Goal: Check status: Check status

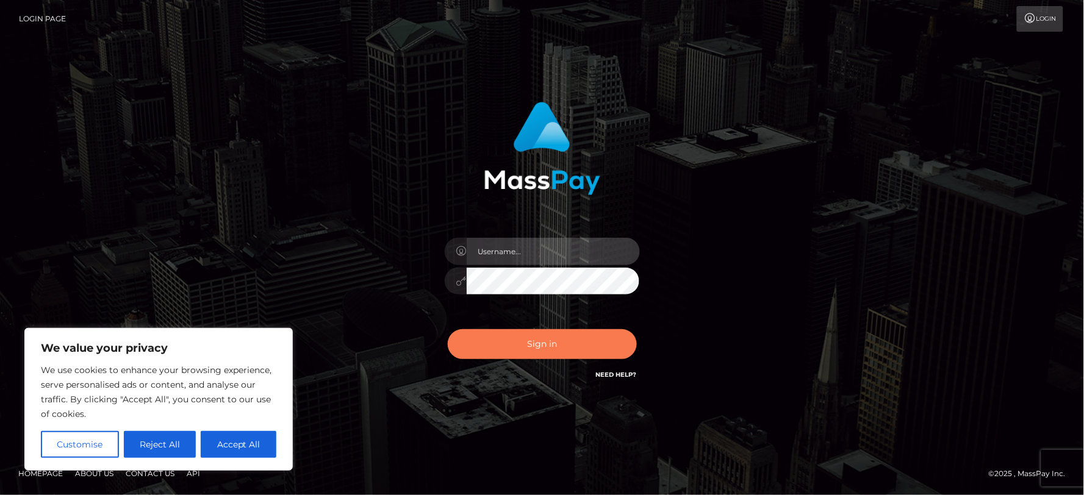
type input "MJSamelo"
click at [508, 343] on button "Sign in" at bounding box center [542, 344] width 189 height 30
type input "MJSamelo"
click at [512, 345] on button "Sign in" at bounding box center [542, 344] width 189 height 30
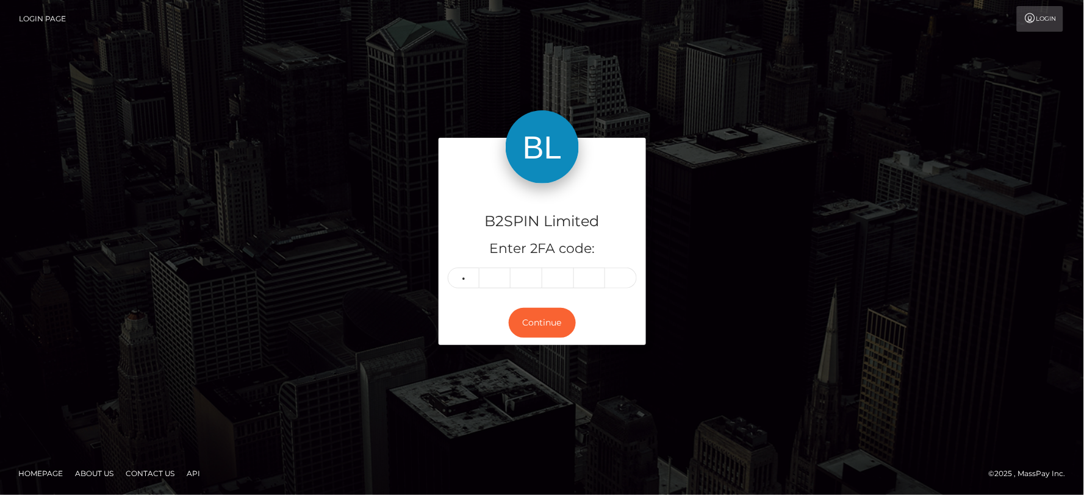
type input "8"
type input "9"
type input "3"
type input "1"
type input "5"
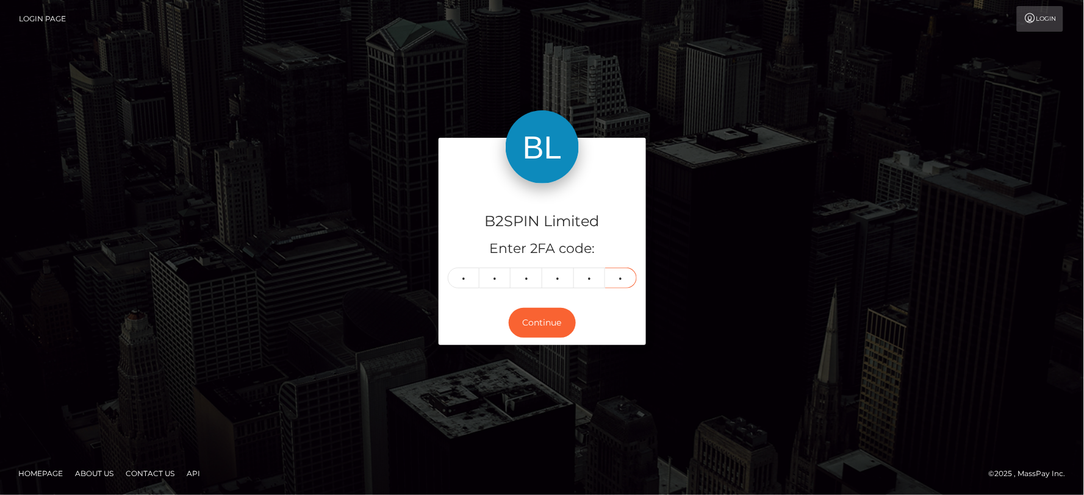
type input "7"
click at [199, 49] on div "B2SPIN Limited Enter 2FA code: 8 9 3 1 5 7 893157 Continue" at bounding box center [542, 247] width 1084 height 402
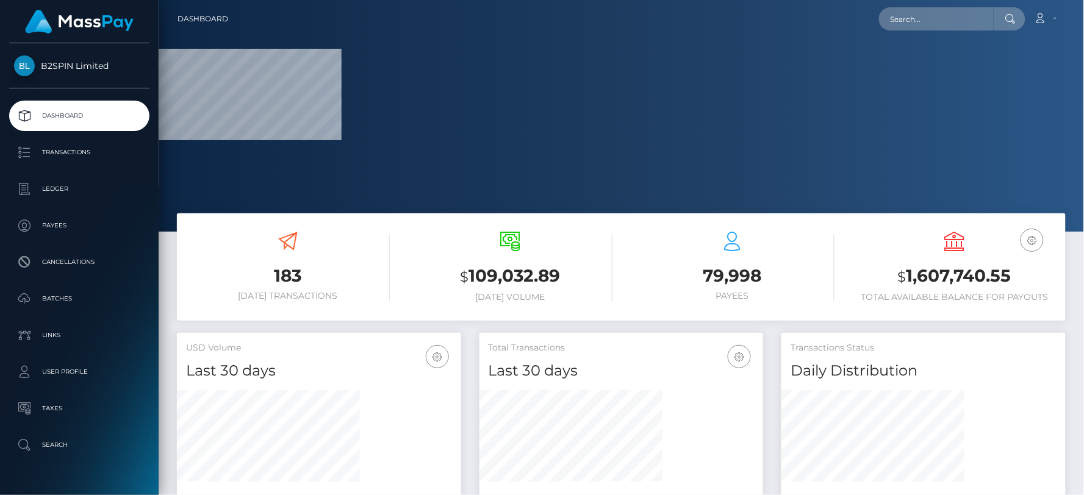
click at [961, 281] on h3 "$ 1,607,740.55" at bounding box center [955, 276] width 204 height 25
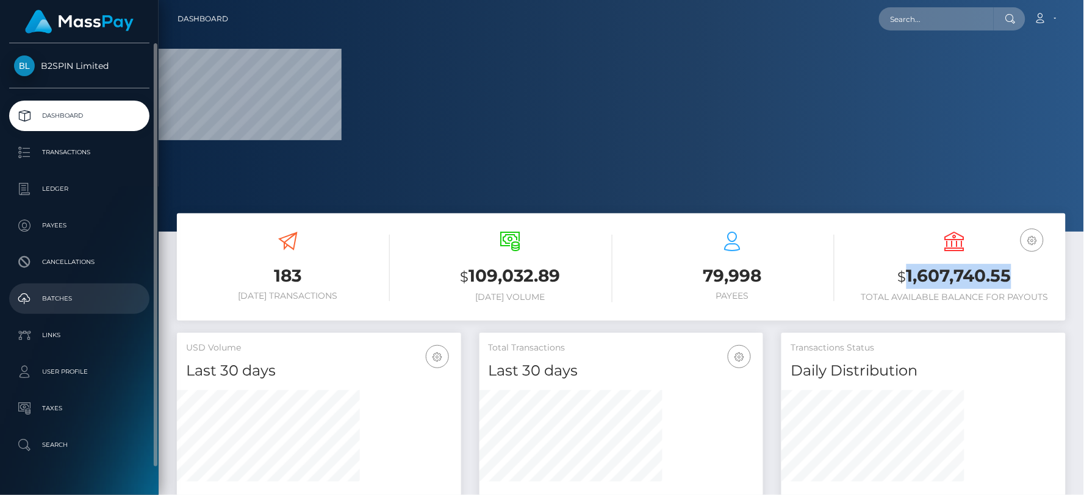
copy h3 "1,607,740.55"
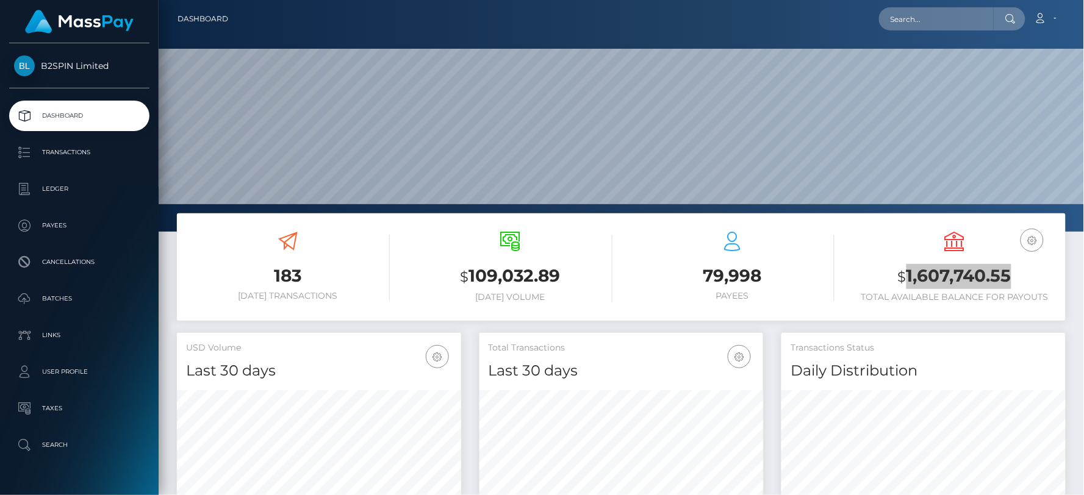
scroll to position [216, 284]
